Goal: Find specific page/section: Find specific page/section

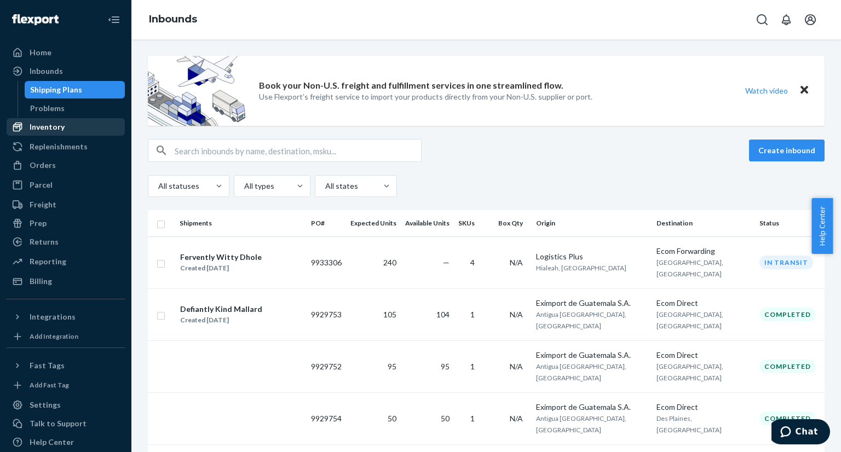
click at [53, 126] on div "Inventory" at bounding box center [47, 126] width 35 height 11
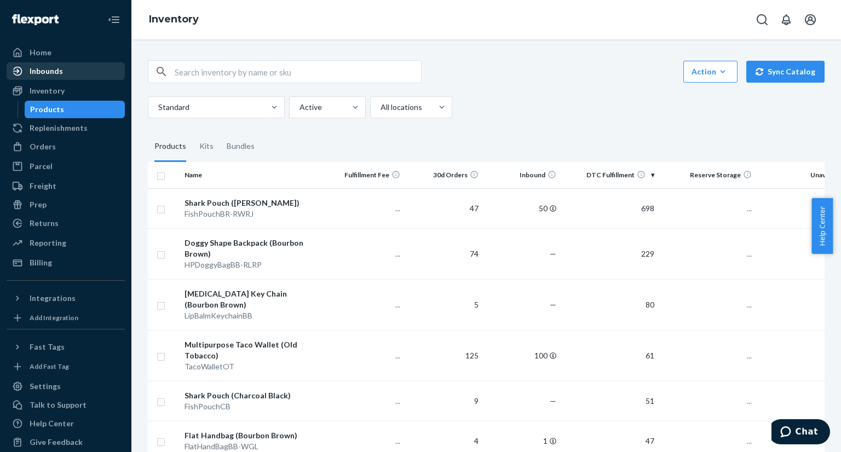
click at [39, 71] on div "Inbounds" at bounding box center [46, 71] width 33 height 11
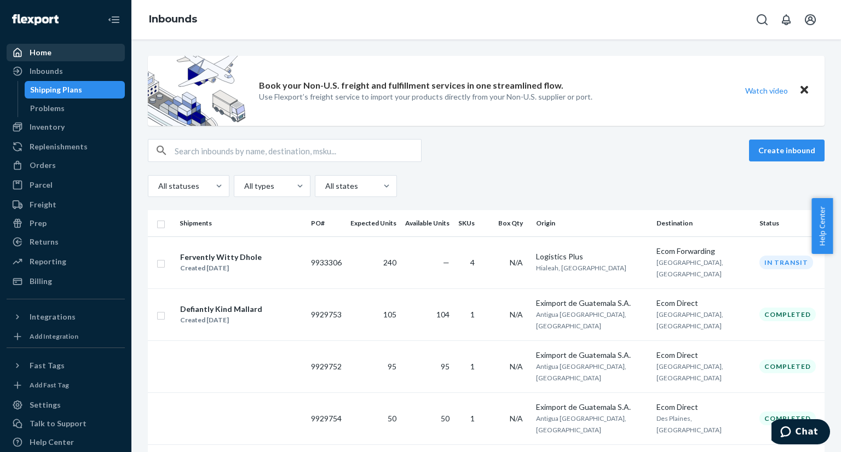
click at [68, 58] on div "Home" at bounding box center [66, 52] width 116 height 15
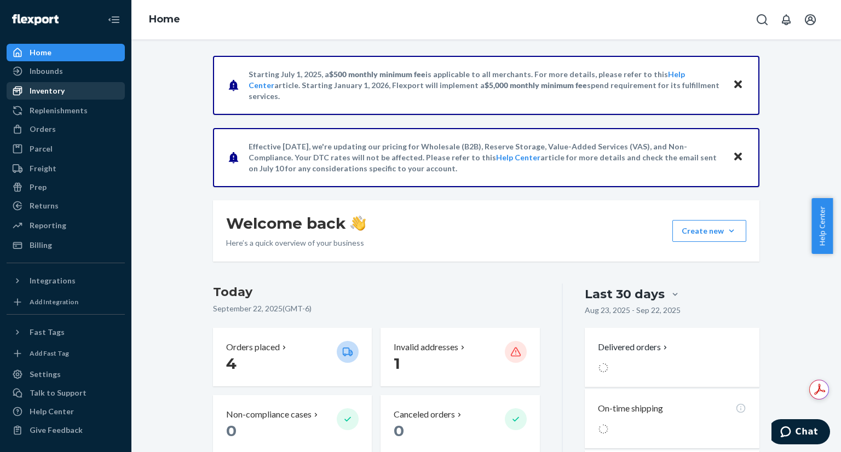
click at [65, 98] on div "Inventory" at bounding box center [66, 90] width 116 height 15
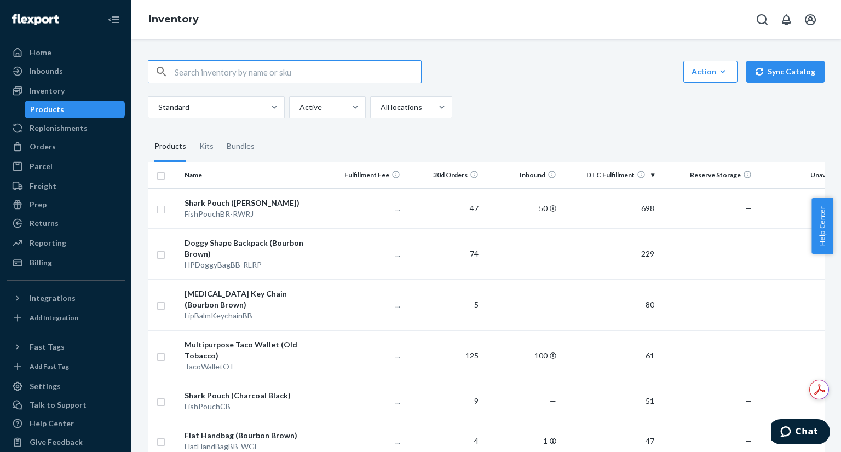
click at [219, 73] on input "text" at bounding box center [298, 72] width 246 height 22
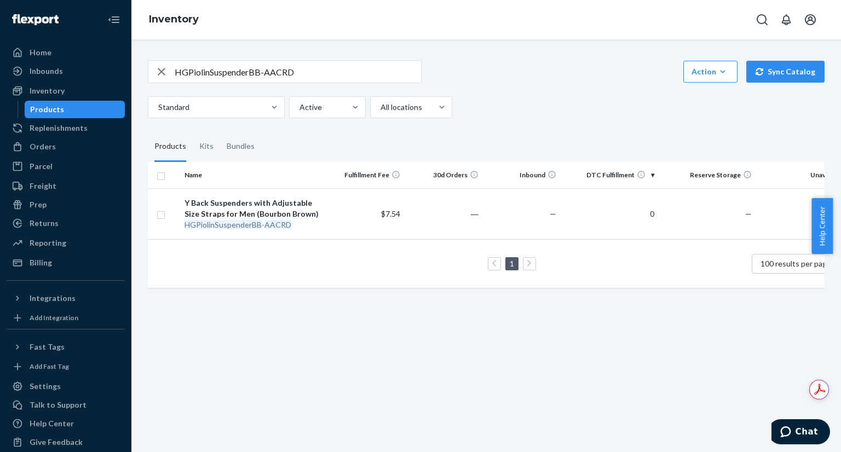
click at [331, 75] on input "HGPiolinSuspenderBB-AACRD" at bounding box center [298, 72] width 246 height 22
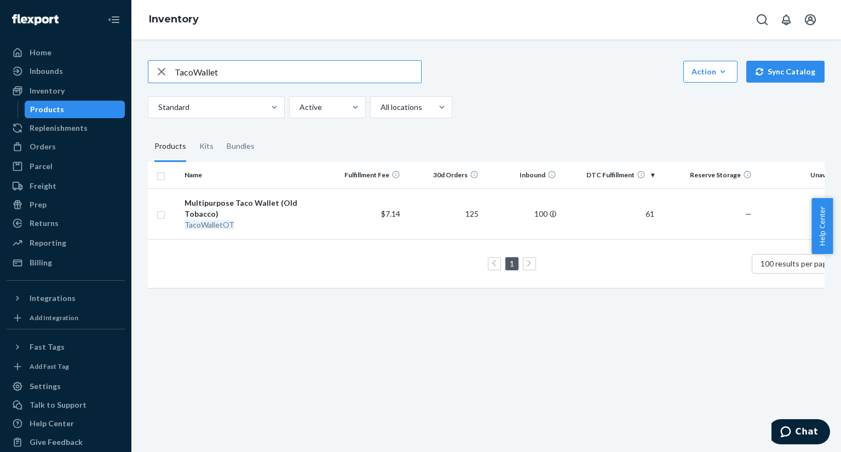
click at [269, 74] on input "TacoWallet" at bounding box center [298, 72] width 246 height 22
paste input "LipBalmKeychainSwayzeSuede"
click at [269, 74] on input "LipBalmKeychainSwayzeSuede" at bounding box center [298, 72] width 246 height 22
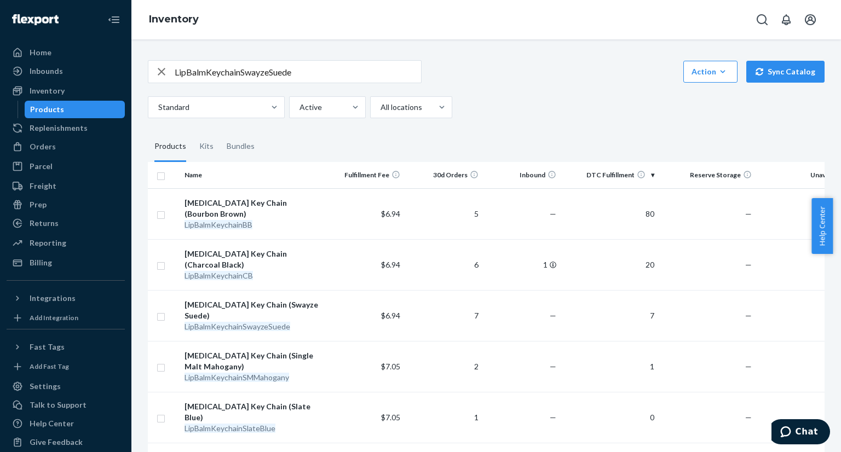
click at [321, 72] on input "LipBalmKeychainSwayzeSuede" at bounding box center [298, 72] width 246 height 22
paste input "HPOrcaPouchCB-RLRP"
click at [321, 72] on input "HPOrcaPouchCB-RLRP" at bounding box center [298, 72] width 246 height 22
type input "HPOrcaPouchCB-RLRP"
